Goal: Task Accomplishment & Management: Manage account settings

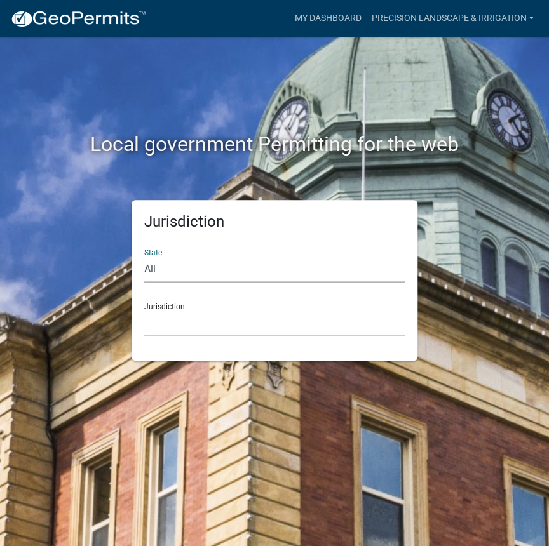
click at [245, 268] on select "All [US_STATE] [US_STATE] [US_STATE] [US_STATE] [US_STATE] [US_STATE] [US_STATE…" at bounding box center [274, 270] width 260 height 26
select select "[US_STATE]"
click at [144, 257] on select "All [US_STATE] [US_STATE] [US_STATE] [US_STATE] [US_STATE] [US_STATE] [US_STATE…" at bounding box center [274, 270] width 260 height 26
click at [218, 330] on select "[GEOGRAPHIC_DATA], [US_STATE] [GEOGRAPHIC_DATA], [US_STATE] [GEOGRAPHIC_DATA], …" at bounding box center [274, 324] width 260 height 26
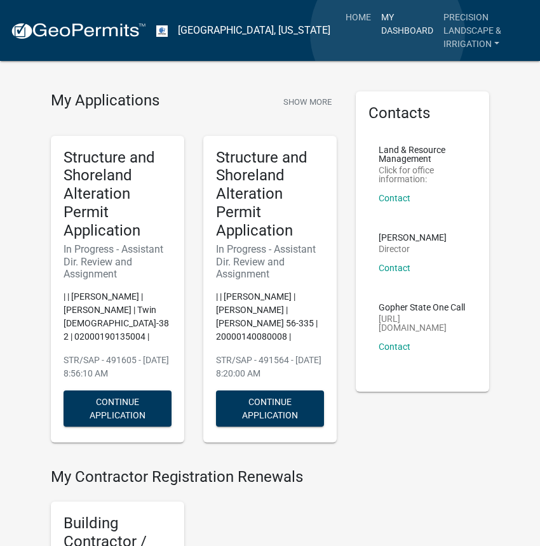
click at [388, 33] on link "My Dashboard" at bounding box center [407, 23] width 62 height 37
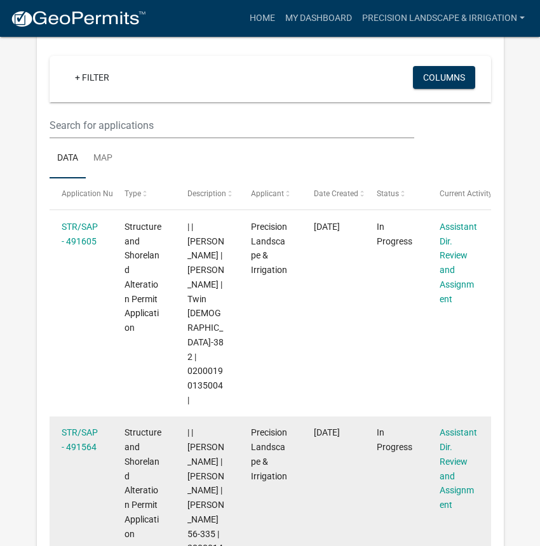
scroll to position [93, 0]
